Goal: Transaction & Acquisition: Book appointment/travel/reservation

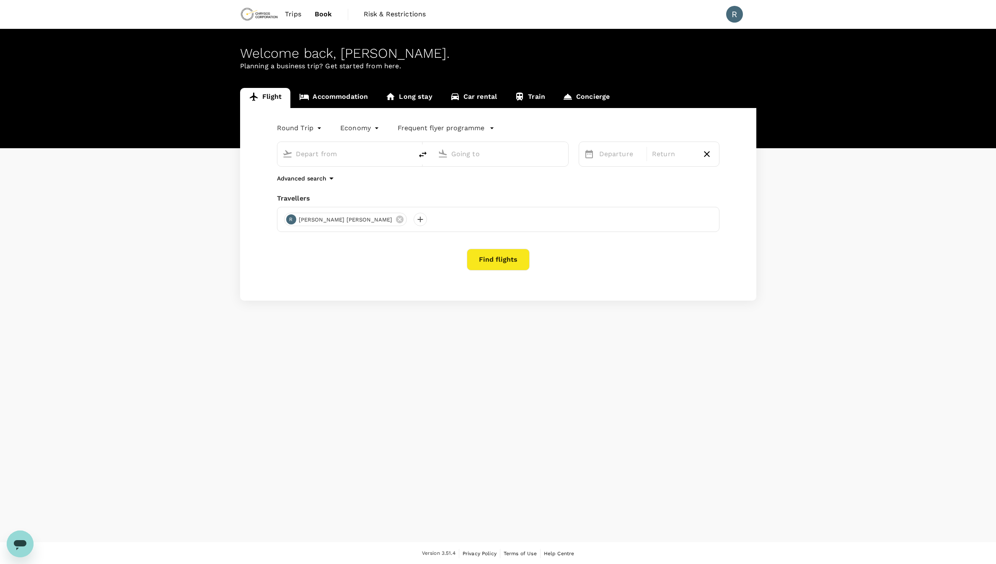
type input "[GEOGRAPHIC_DATA], [GEOGRAPHIC_DATA] (any)"
type input "Toronto [PERSON_NAME] Intl (YYZ)"
click at [295, 10] on span "Trips" at bounding box center [293, 14] width 16 height 10
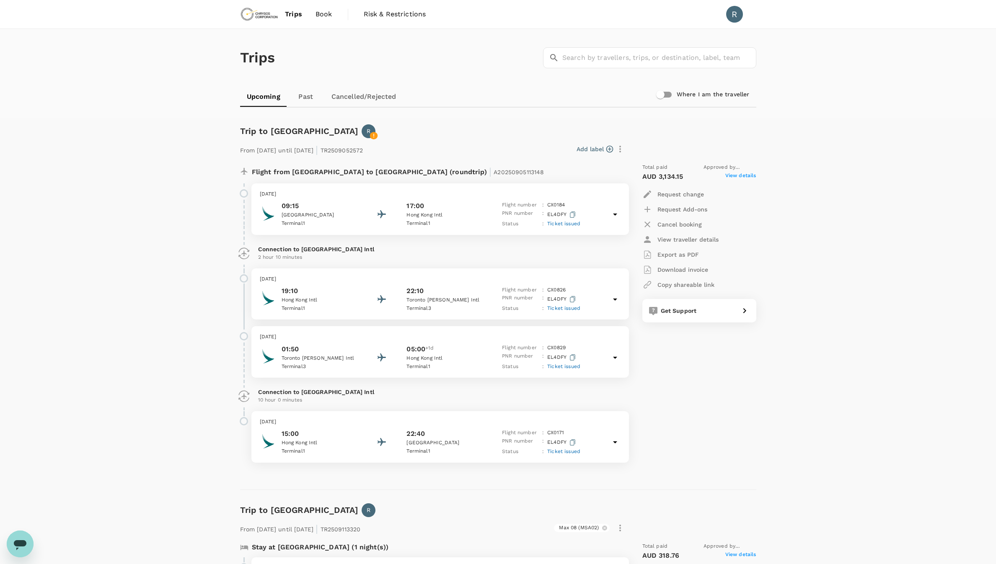
click at [309, 90] on link "Past" at bounding box center [306, 97] width 38 height 20
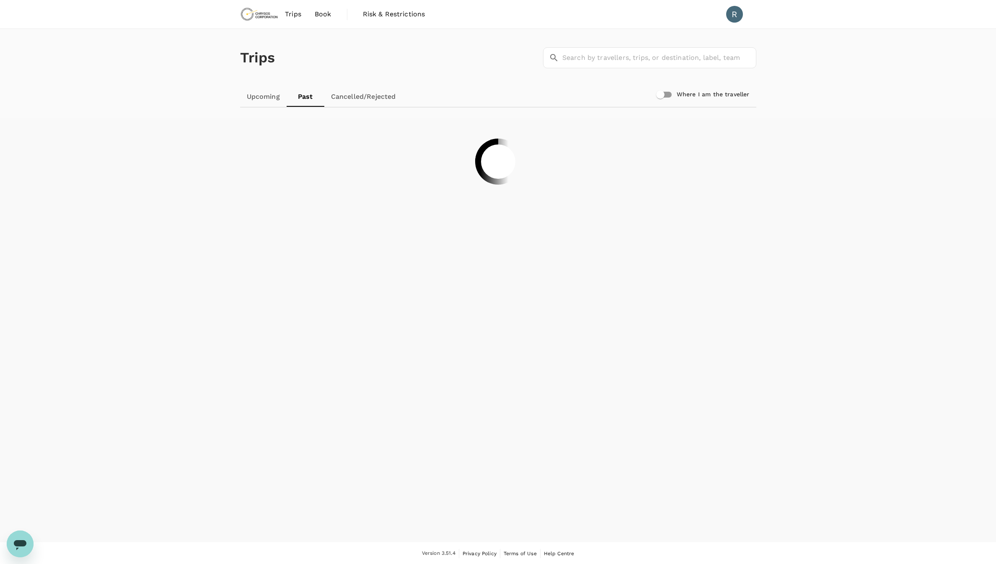
click at [376, 97] on link "Cancelled/Rejected" at bounding box center [363, 97] width 78 height 20
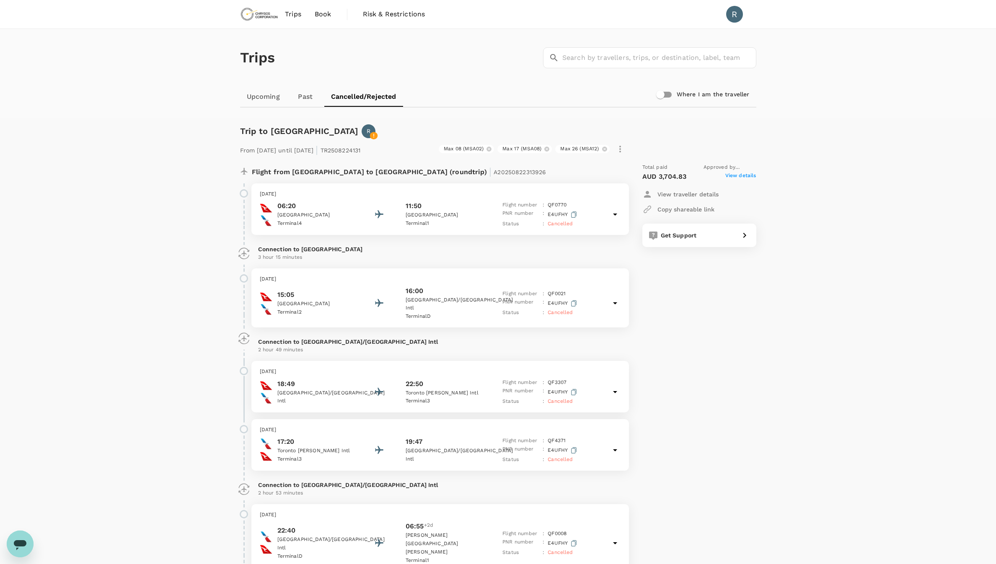
click at [306, 93] on link "Past" at bounding box center [305, 97] width 38 height 20
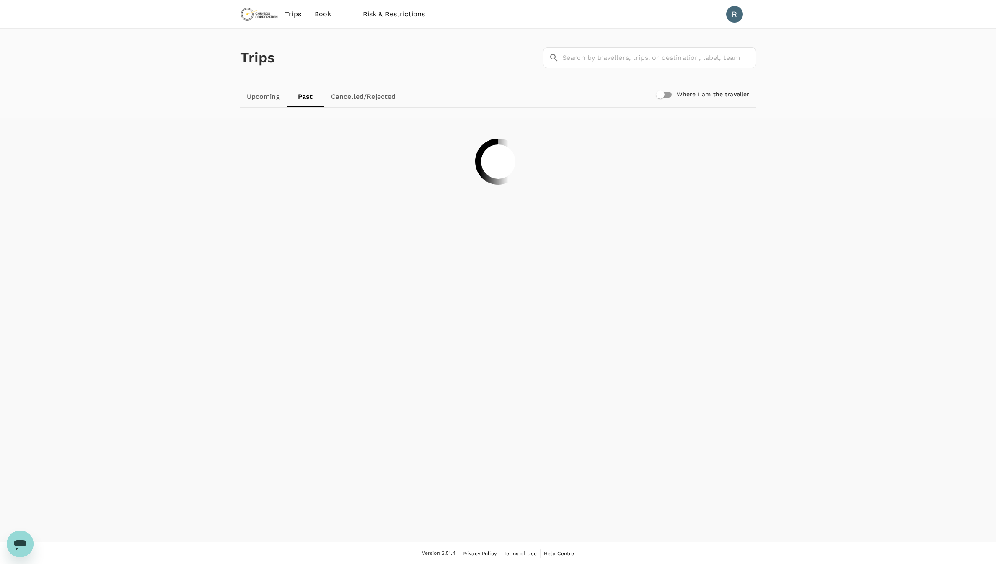
click at [279, 94] on link "Upcoming" at bounding box center [263, 97] width 46 height 20
click at [340, 65] on div "Trips ​ ​" at bounding box center [496, 56] width 519 height 61
